Goal: Find specific page/section: Find specific page/section

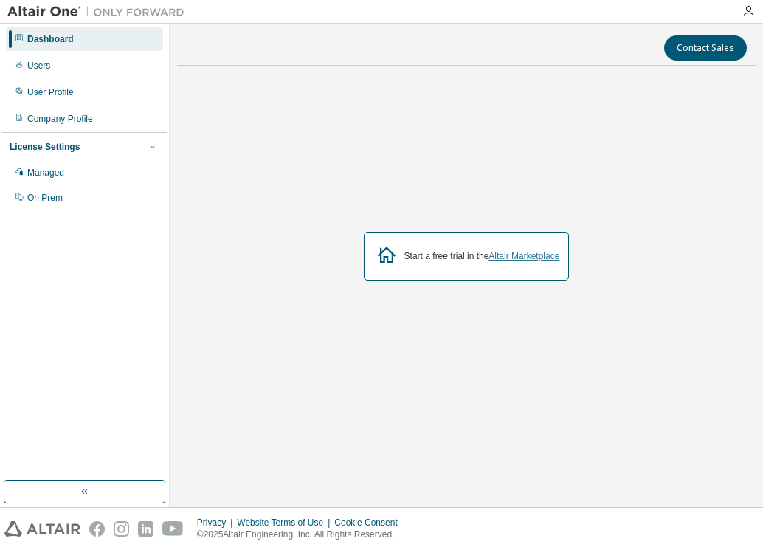
click at [528, 254] on link "Altair Marketplace" at bounding box center [524, 256] width 71 height 10
